Goal: Information Seeking & Learning: Learn about a topic

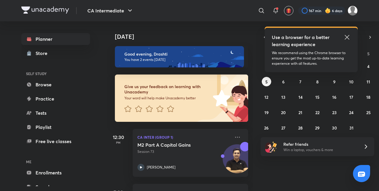
click at [344, 34] on icon at bounding box center [346, 37] width 7 height 7
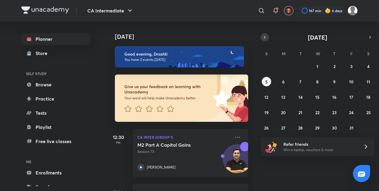
click at [263, 36] on icon "button" at bounding box center [264, 37] width 5 height 5
click at [332, 113] on abbr "25" at bounding box center [334, 113] width 4 height 6
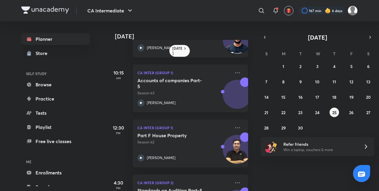
scroll to position [38, 0]
click at [200, 146] on div "Part F House Property Session 62 [PERSON_NAME]" at bounding box center [183, 146] width 93 height 29
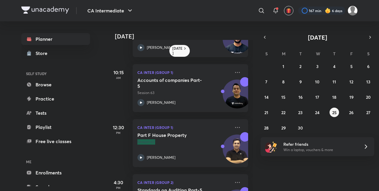
scroll to position [38, 0]
